Goal: Find specific page/section: Find specific page/section

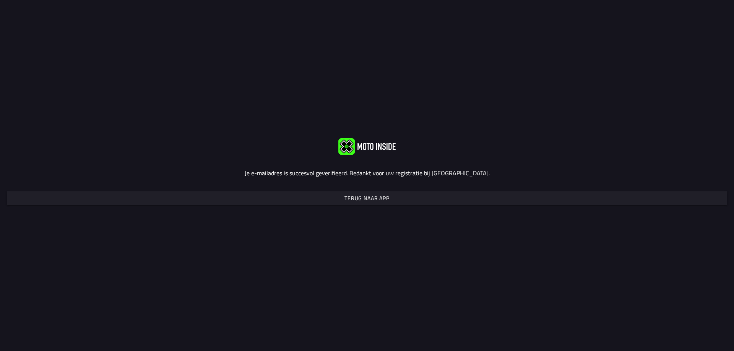
click at [0, 0] on slot "Terug naar app" at bounding box center [0, 0] width 0 height 0
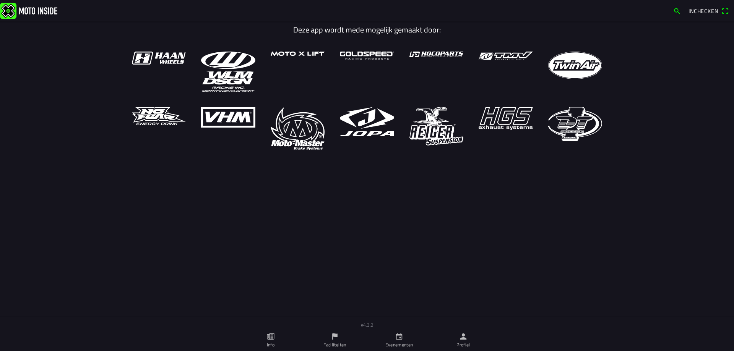
click at [723, 11] on span "Inchecken" at bounding box center [708, 11] width 40 height 12
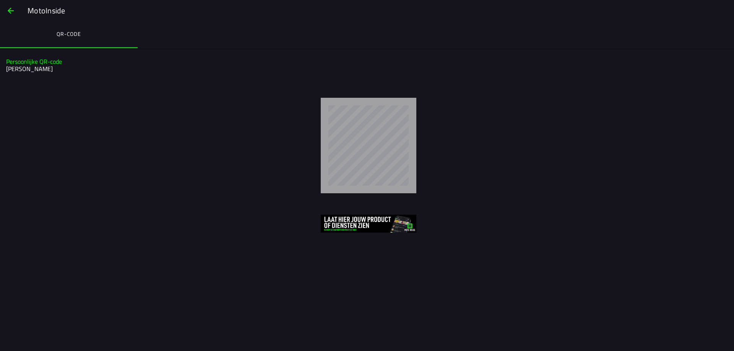
click at [70, 35] on ion-label "QR-code" at bounding box center [69, 34] width 24 height 8
click at [12, 8] on span "button" at bounding box center [10, 11] width 9 height 18
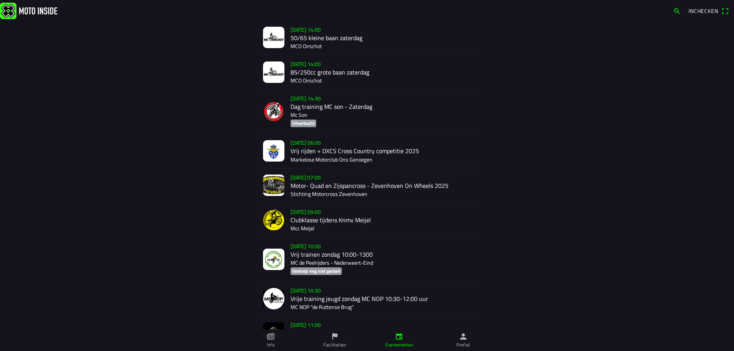
scroll to position [439, 0]
click at [326, 187] on div "[DATE] 07:00 Motor- Quad en Zijspancross - Zevenhoven On Wheels 2025 Stichting …" at bounding box center [380, 185] width 180 height 34
